Goal: Task Accomplishment & Management: Manage account settings

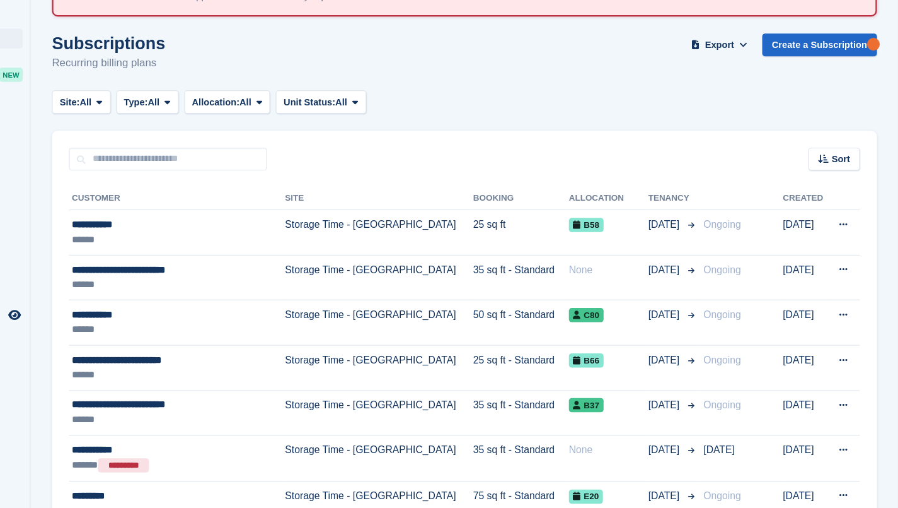
scroll to position [53, 0]
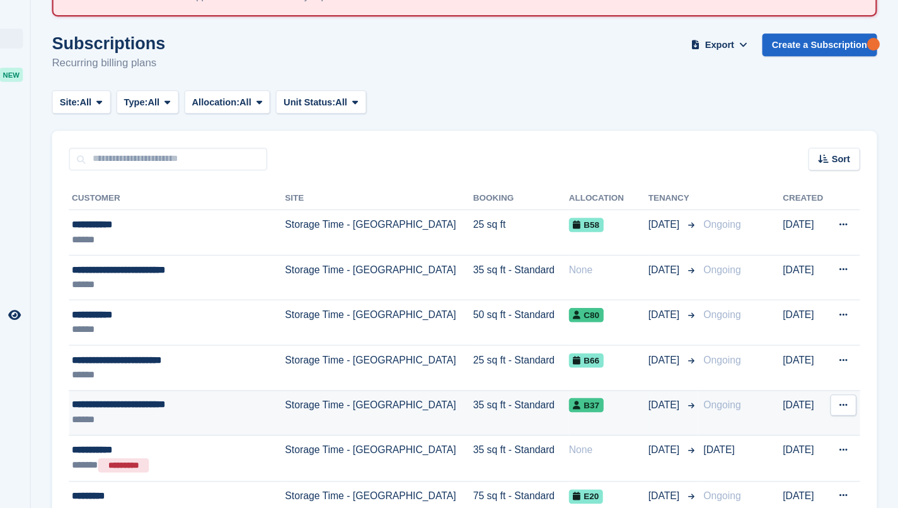
click at [605, 409] on div "B37" at bounding box center [640, 415] width 71 height 13
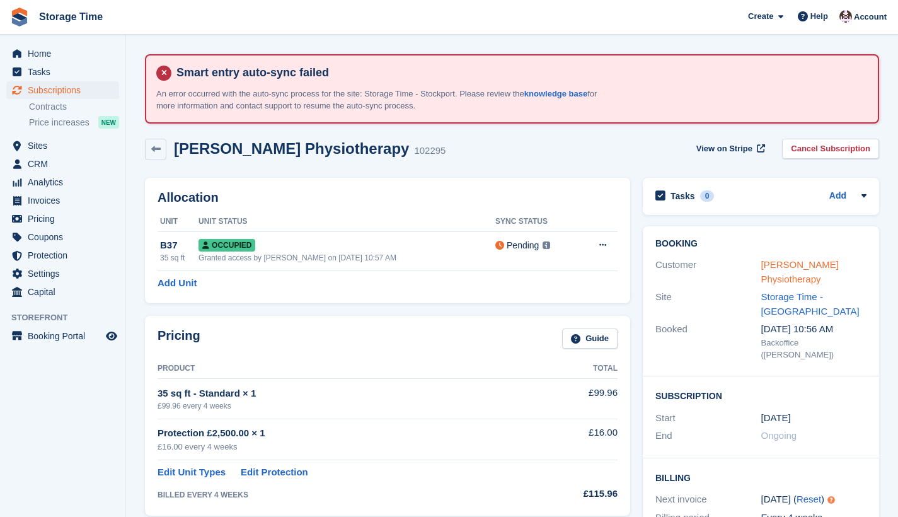
click at [780, 260] on link "[PERSON_NAME] Physiotherapy" at bounding box center [801, 271] width 78 height 25
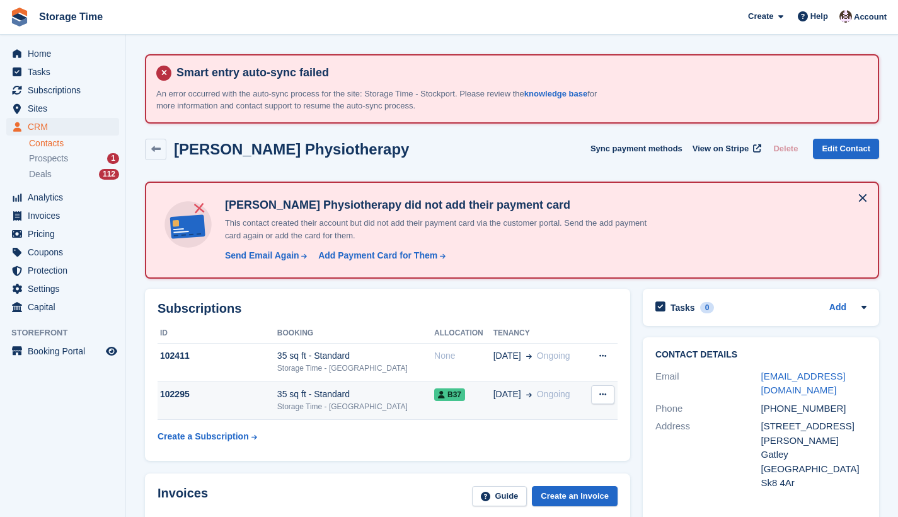
click at [546, 398] on span "Ongoing" at bounding box center [553, 394] width 33 height 13
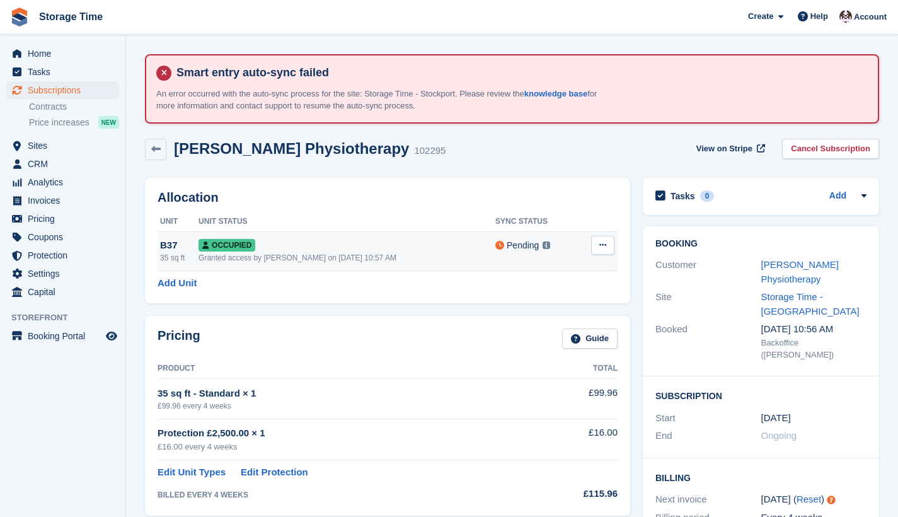
click at [599, 249] on button at bounding box center [602, 245] width 23 height 19
click at [577, 305] on p "Deallocate" at bounding box center [554, 313] width 110 height 16
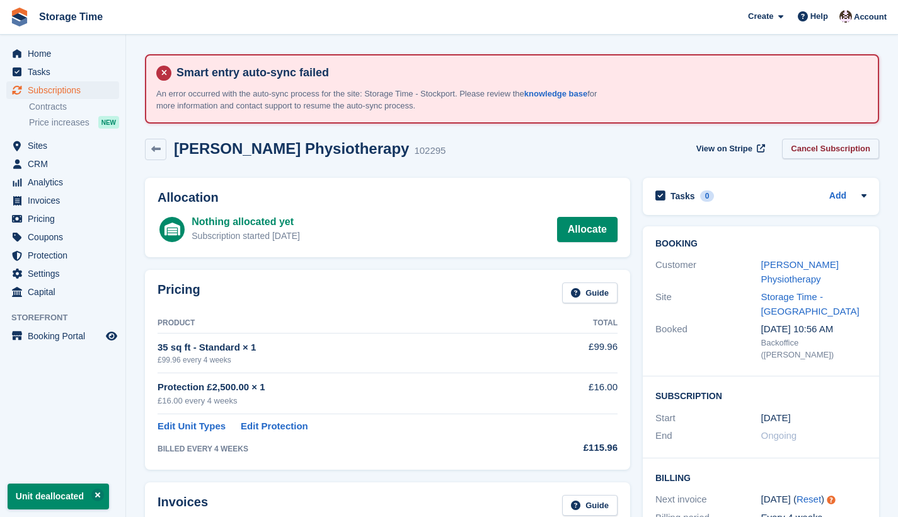
click at [804, 151] on link "Cancel Subscription" at bounding box center [830, 149] width 97 height 21
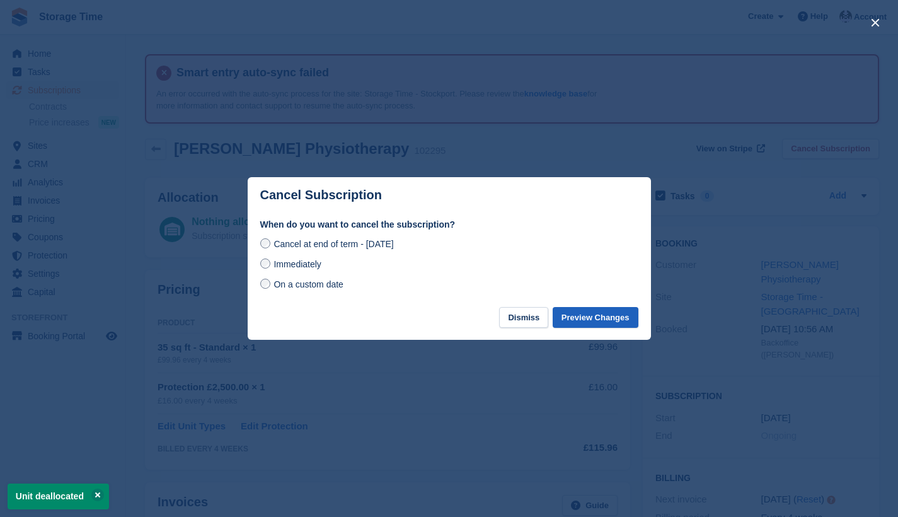
click at [562, 313] on button "Preview Changes" at bounding box center [596, 317] width 86 height 21
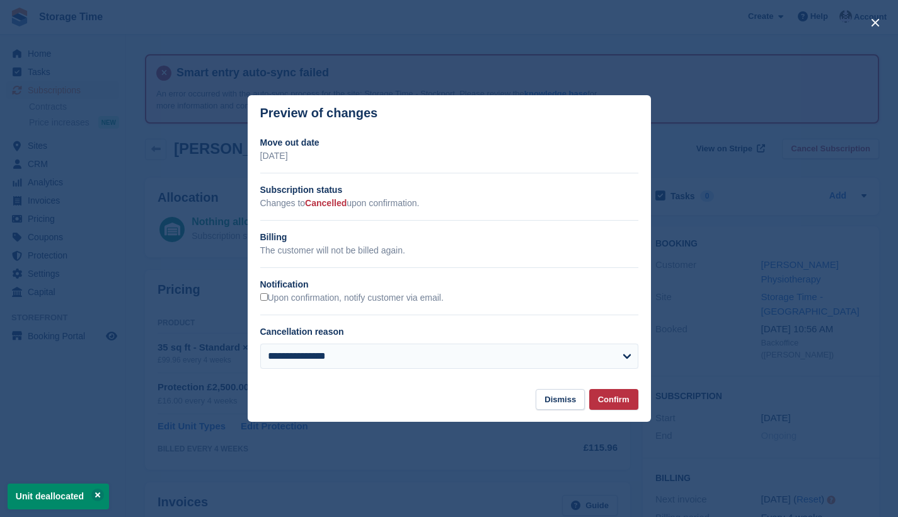
click at [603, 397] on button "Confirm" at bounding box center [614, 399] width 49 height 21
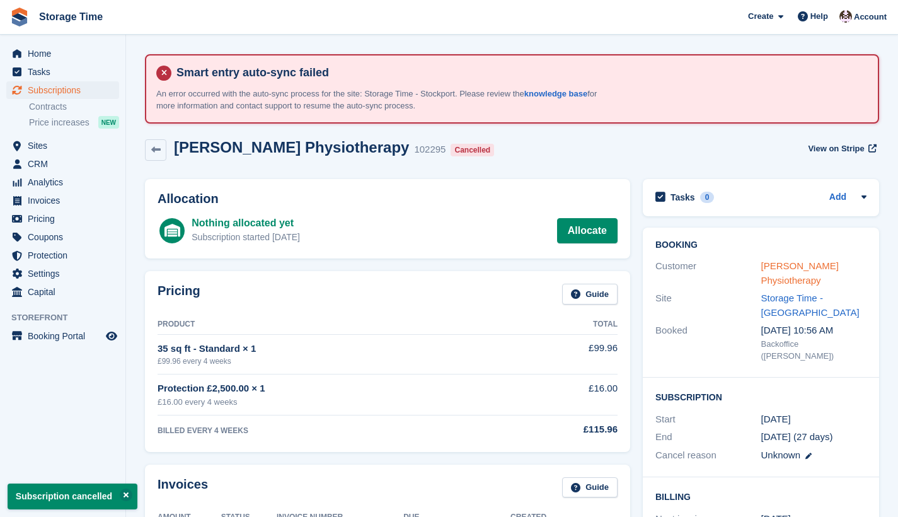
click at [770, 264] on link "[PERSON_NAME] Physiotherapy" at bounding box center [801, 272] width 78 height 25
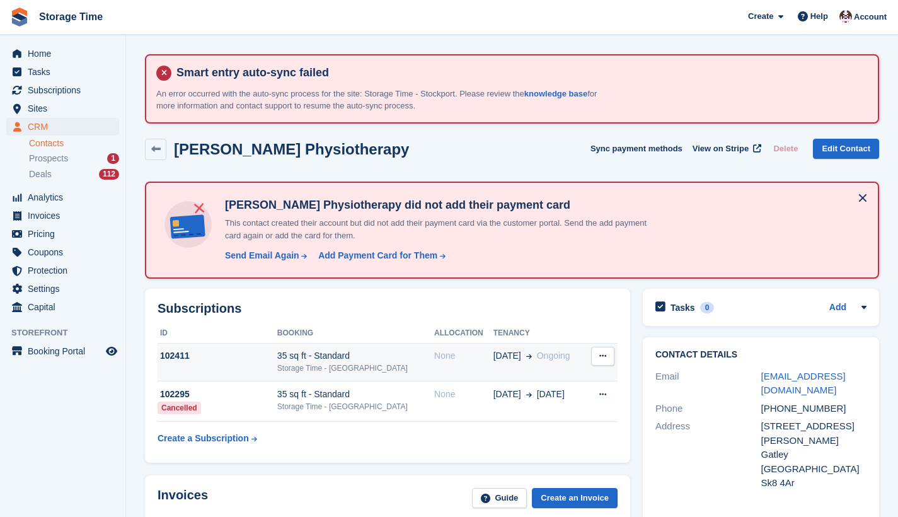
click at [494, 364] on td "20 Aug Ongoing" at bounding box center [540, 362] width 93 height 38
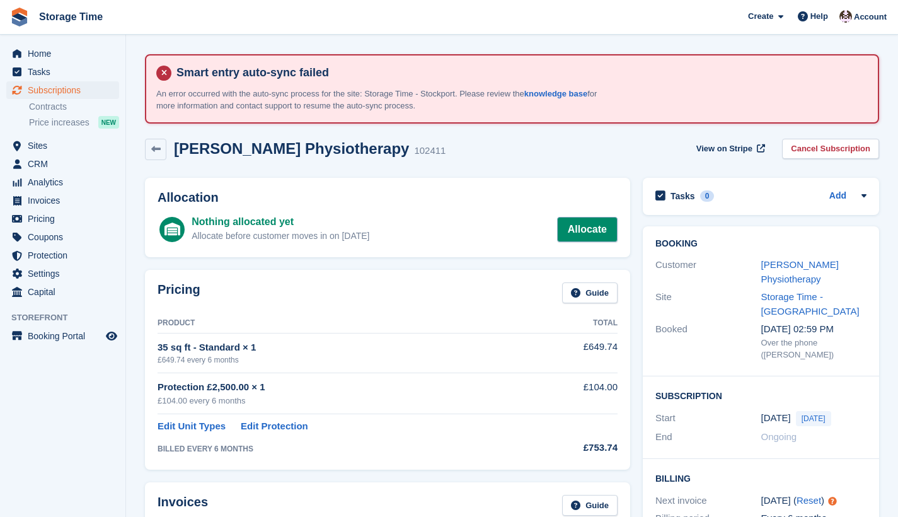
click at [576, 228] on link "Allocate" at bounding box center [587, 229] width 61 height 25
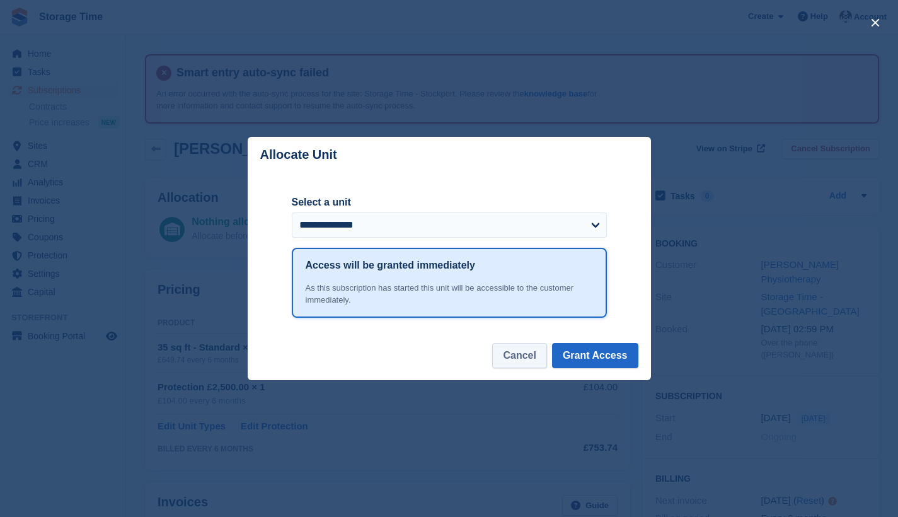
click at [533, 349] on button "Cancel" at bounding box center [519, 355] width 54 height 25
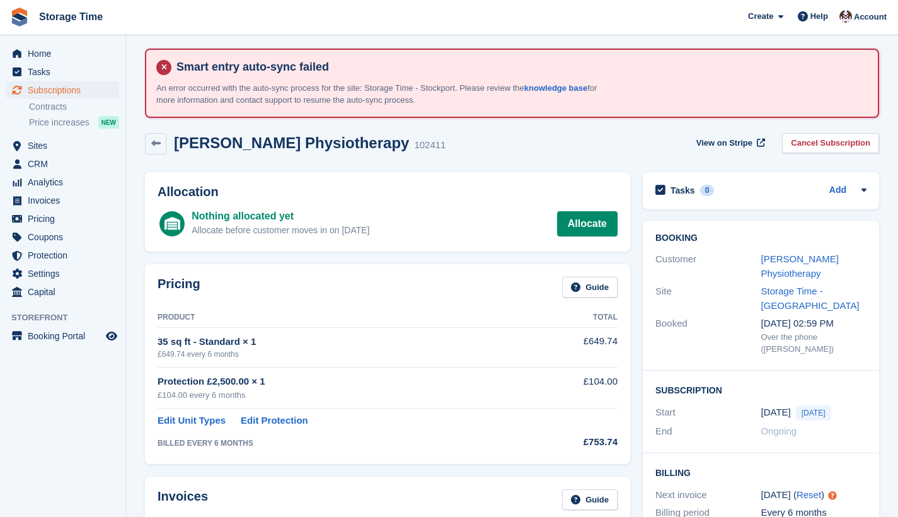
scroll to position [-1, 0]
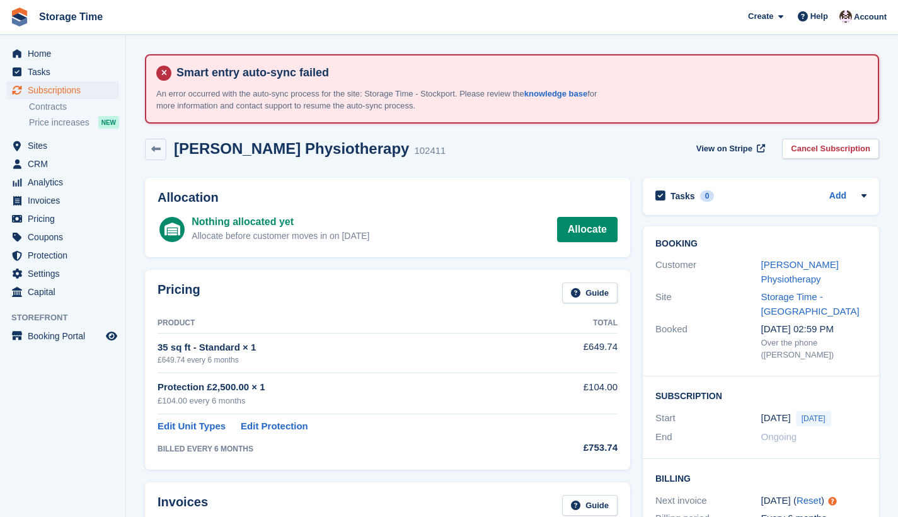
click at [76, 90] on span "Subscriptions" at bounding box center [66, 90] width 76 height 18
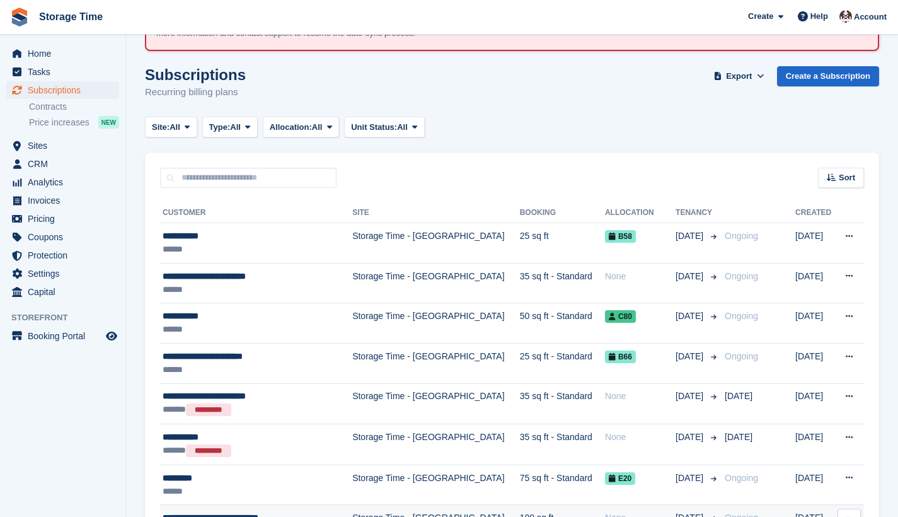
scroll to position [77, 0]
